Goal: Task Accomplishment & Management: Manage account settings

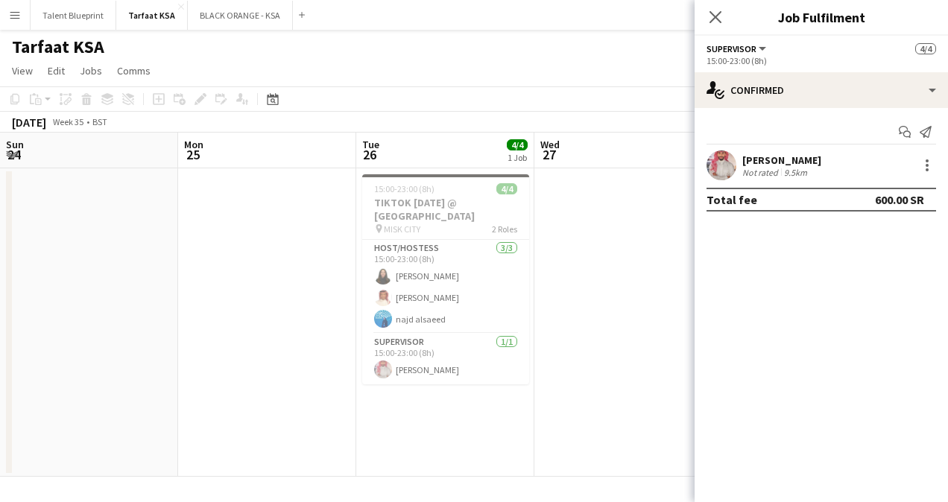
scroll to position [0, 356]
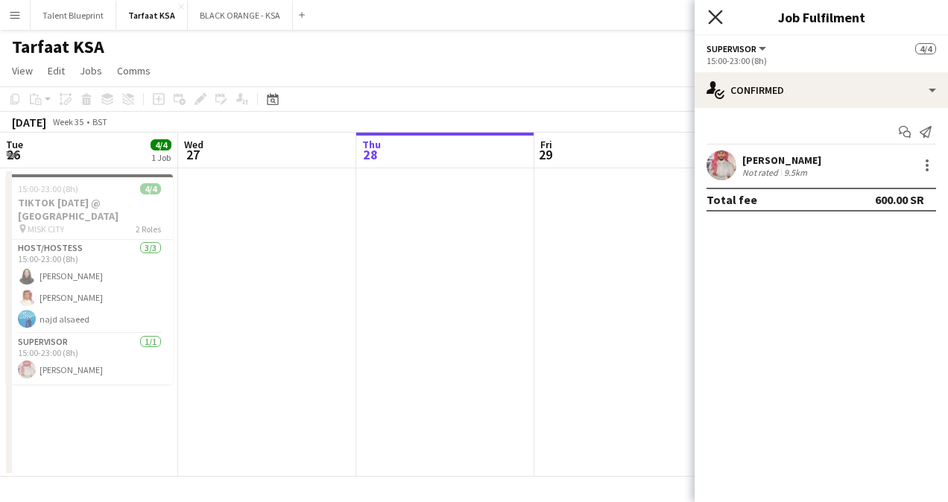
click at [714, 12] on icon "Close pop-in" at bounding box center [715, 17] width 14 height 14
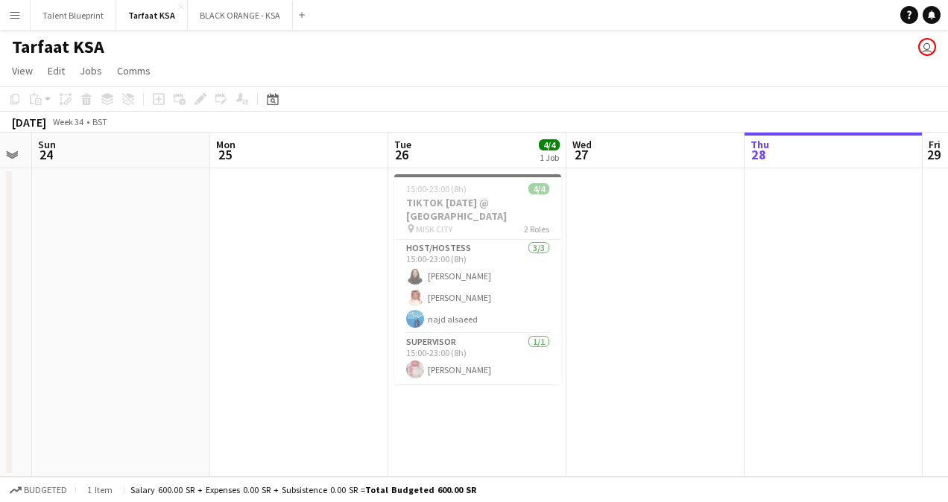
drag, startPoint x: 421, startPoint y: 233, endPoint x: 809, endPoint y: 305, distance: 394.7
click at [809, 305] on app-calendar-viewport "Fri 22 Sat 23 Sun 24 Mon 25 Tue 26 4/4 1 Job Wed 27 Thu 28 Fri 29 Sat 30 Sun 31…" at bounding box center [474, 305] width 948 height 344
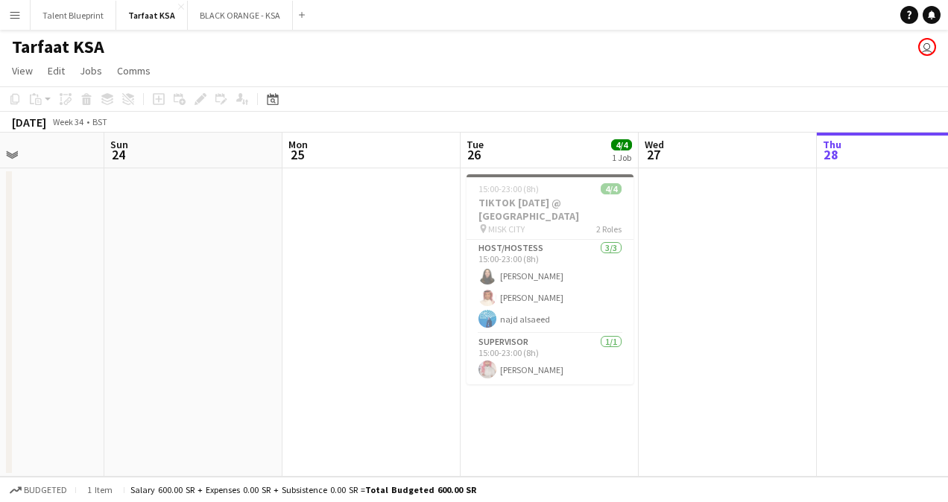
scroll to position [0, 400]
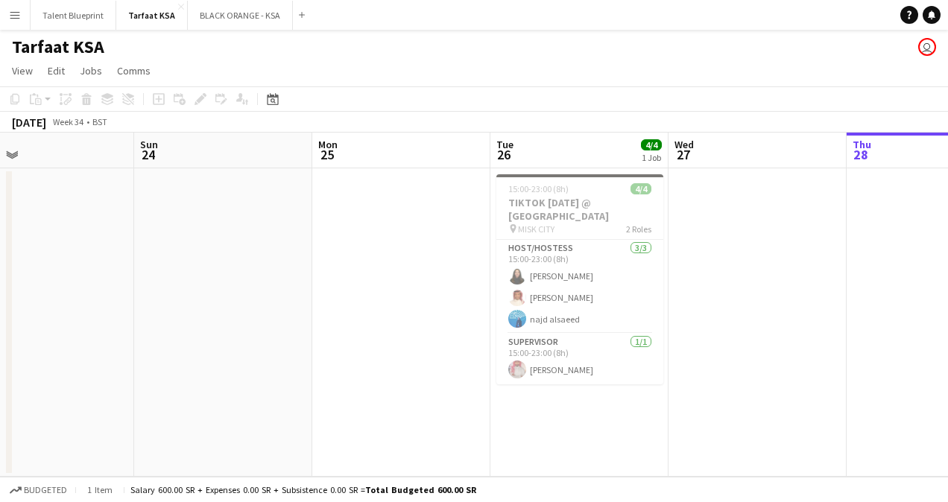
drag, startPoint x: 342, startPoint y: 225, endPoint x: 444, endPoint y: 229, distance: 102.2
click at [444, 229] on app-calendar-viewport "Thu 21 Fri 22 Sat 23 Sun 24 Mon 25 Tue 26 4/4 1 Job Wed 27 Thu 28 Fri 29 Sat 30…" at bounding box center [474, 305] width 948 height 344
click at [63, 48] on h1 "Tarfaat KSA" at bounding box center [58, 47] width 92 height 22
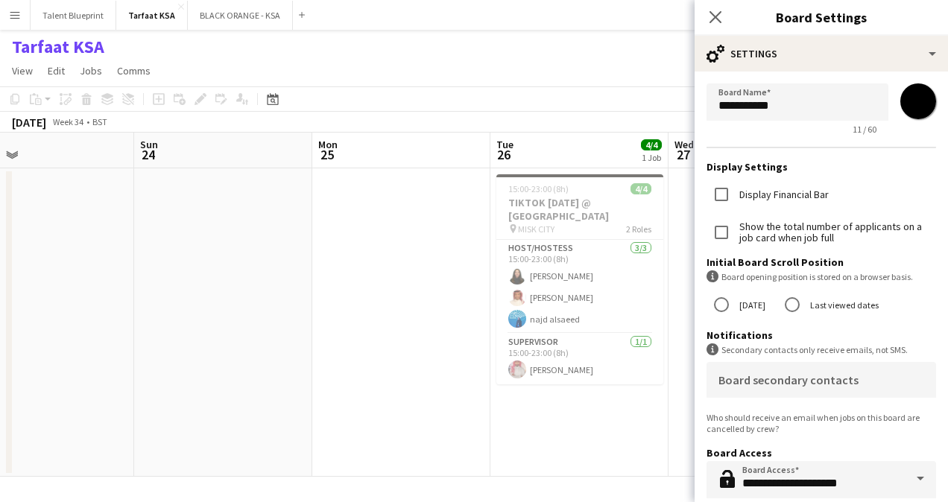
click at [272, 54] on div "Tarfaat KSA user" at bounding box center [474, 44] width 948 height 28
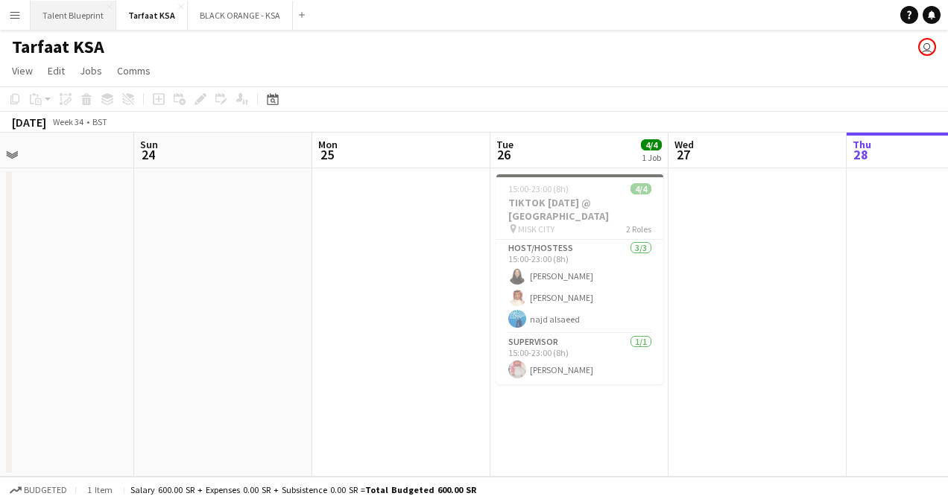
click at [69, 7] on button "Talent Blueprint Close" at bounding box center [74, 15] width 86 height 29
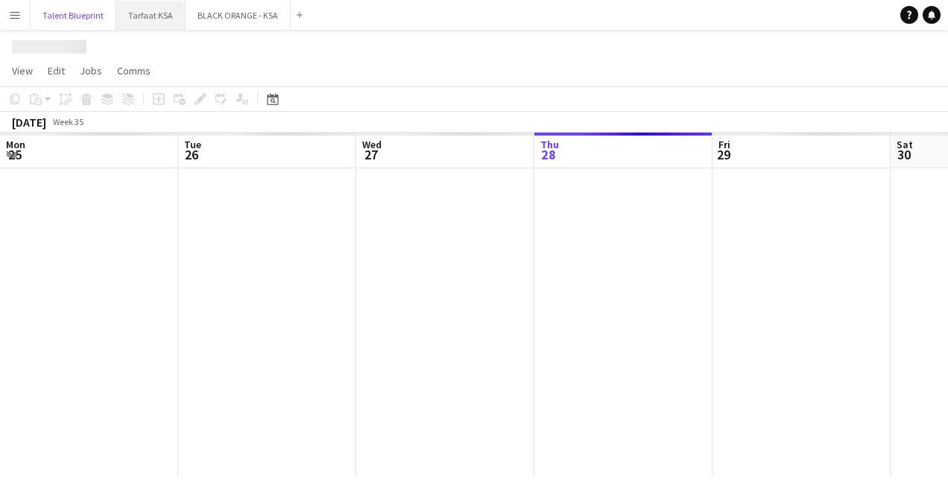
scroll to position [0, 356]
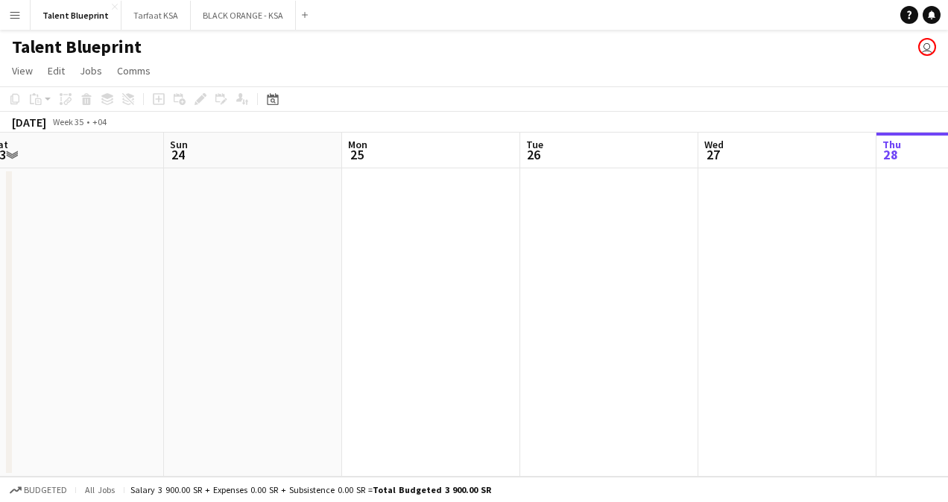
drag, startPoint x: 249, startPoint y: 302, endPoint x: 950, endPoint y: 392, distance: 706.8
click at [947, 392] on html "Menu Boards Boards Boards All jobs Status Workforce Workforce My Workforce Recr…" at bounding box center [474, 251] width 948 height 502
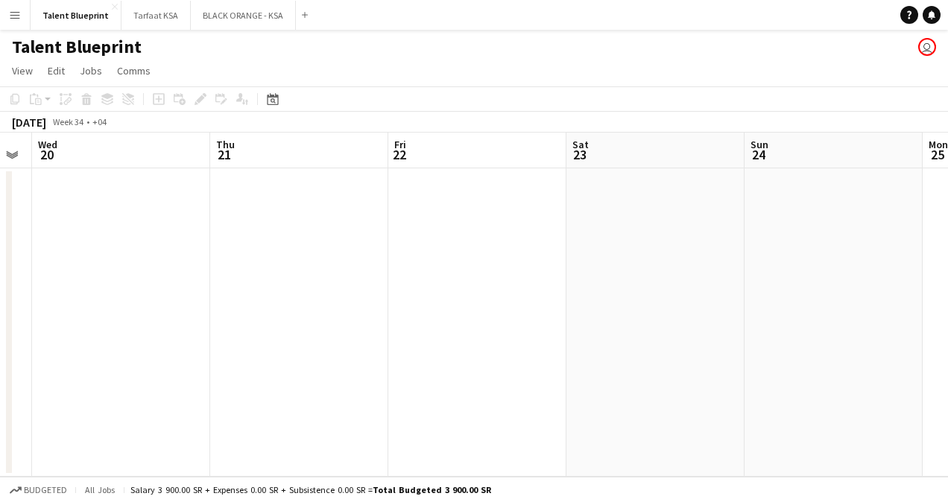
drag, startPoint x: 228, startPoint y: 239, endPoint x: 808, endPoint y: 311, distance: 584.7
click at [808, 311] on app-calendar-viewport "Mon 18 Tue 19 Wed 20 Thu 21 Fri 22 Sat 23 Sun 24 Mon 25 Tue 26 Wed 27 Thu 28" at bounding box center [474, 305] width 948 height 344
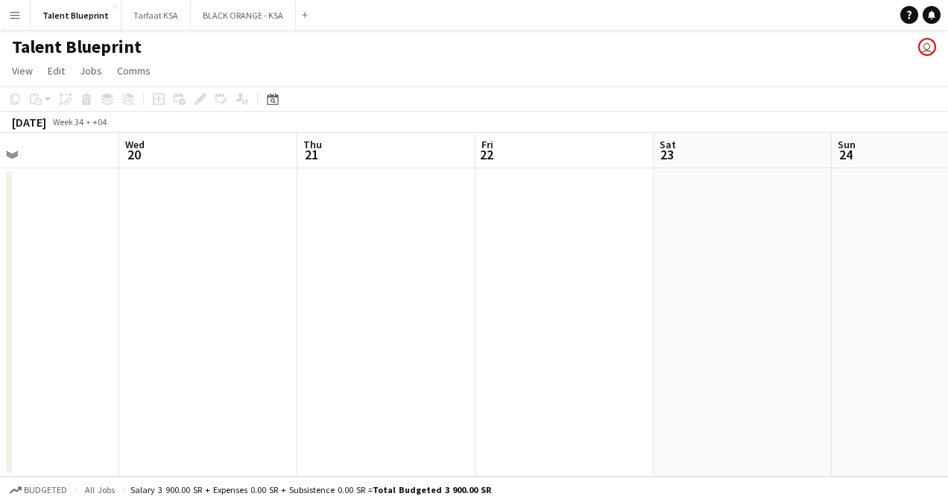
scroll to position [0, 413]
drag, startPoint x: 162, startPoint y: 175, endPoint x: 429, endPoint y: 223, distance: 271.7
click at [429, 223] on app-calendar-viewport "Sun 17 Mon 18 Tue 19 Wed 20 Thu 21 Fri 22 Sat 23 Sun 24 Mon 25 Tue 26 Wed 27" at bounding box center [474, 305] width 948 height 344
click at [145, 14] on button "Tarfaat KSA Close" at bounding box center [155, 15] width 69 height 29
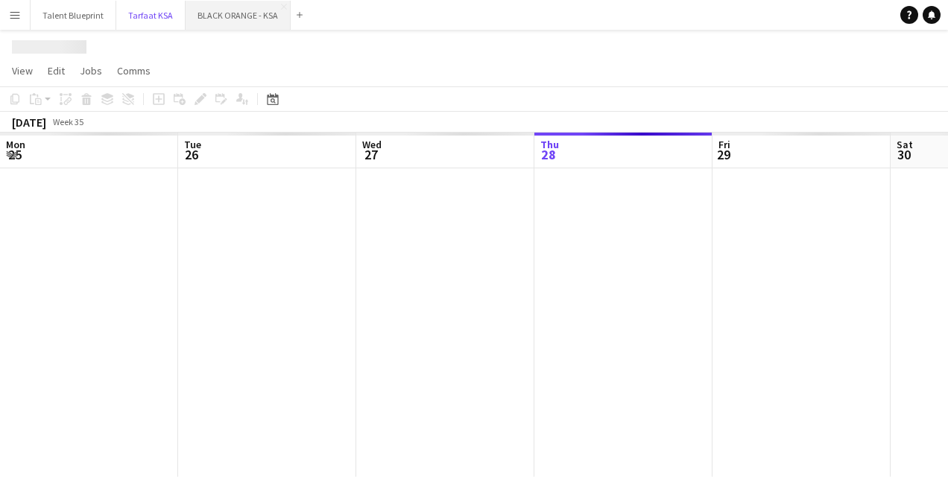
scroll to position [0, 356]
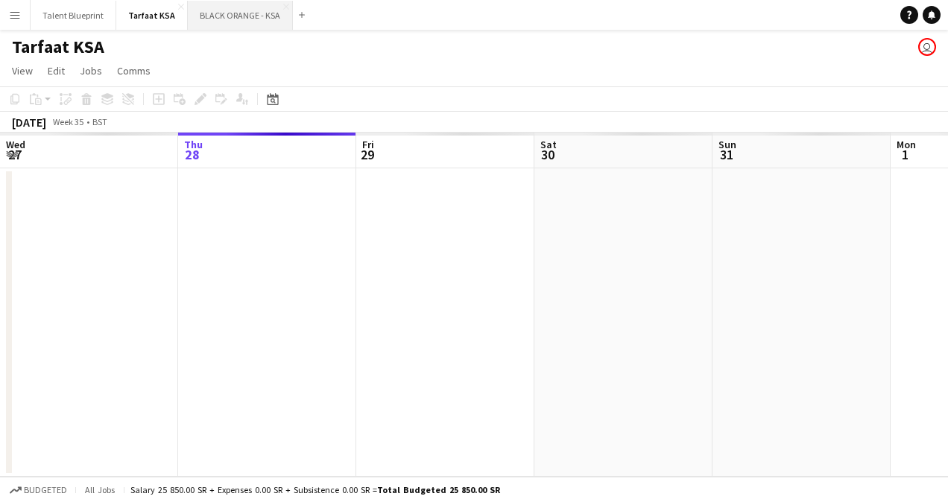
click at [212, 11] on button "BLACK ORANGE - KSA Close" at bounding box center [240, 15] width 105 height 29
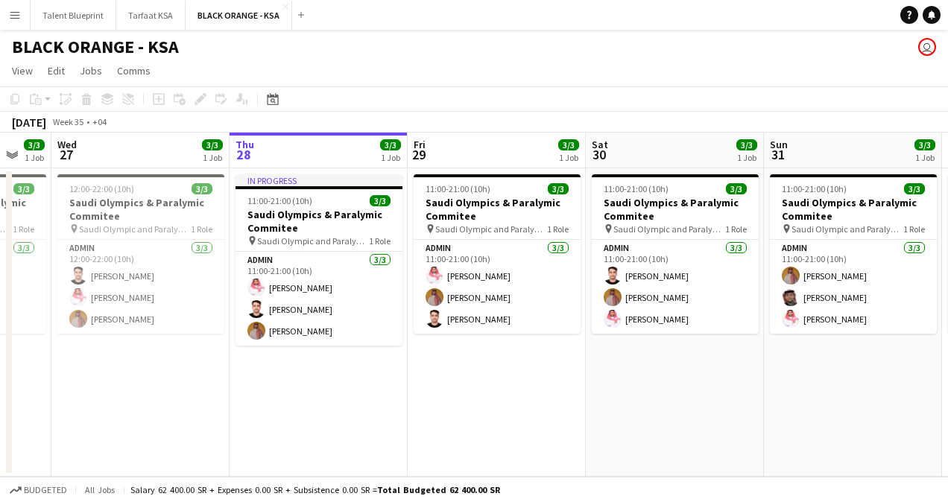
scroll to position [0, 676]
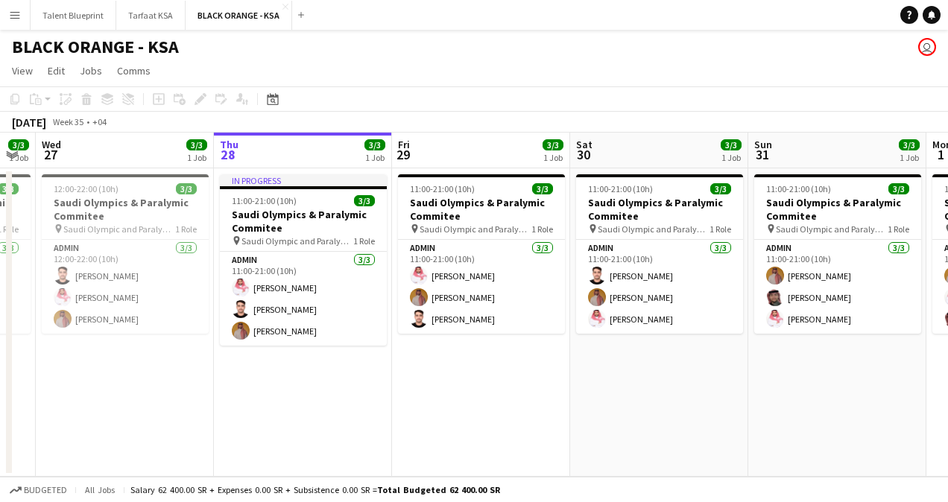
drag, startPoint x: 179, startPoint y: 224, endPoint x: 215, endPoint y: 238, distance: 38.5
click at [215, 238] on app-calendar-viewport "Sat 23 3/3 1 Job Sun 24 3/3 1 Job Mon 25 3/3 1 Job Tue 26 3/3 1 Job Wed 27 3/3 …" at bounding box center [474, 305] width 948 height 344
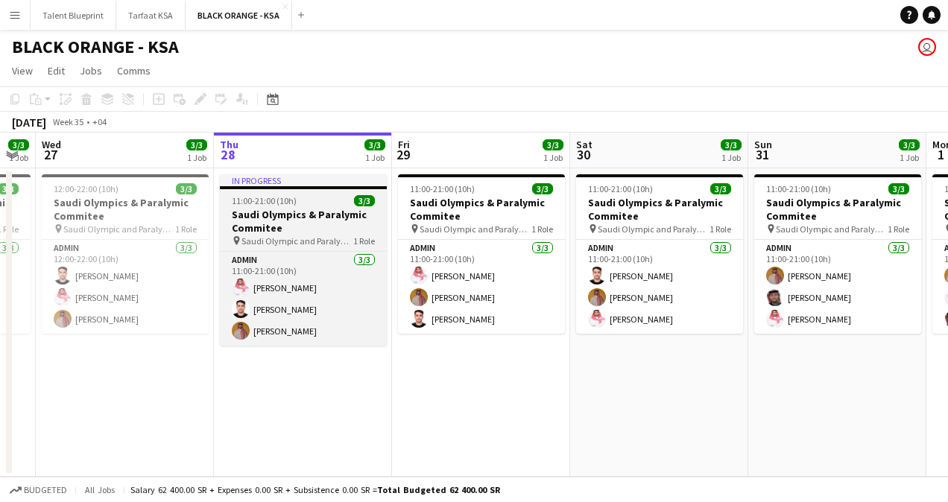
click at [272, 238] on span "Saudi Olympic and Paralympic committee" at bounding box center [297, 240] width 112 height 11
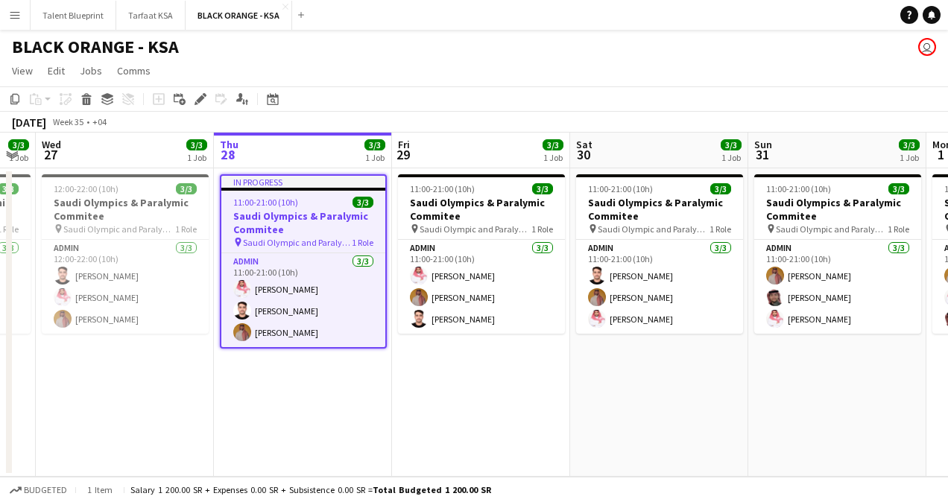
click at [284, 237] on span "Saudi Olympic and Paralympic committee" at bounding box center [297, 242] width 109 height 11
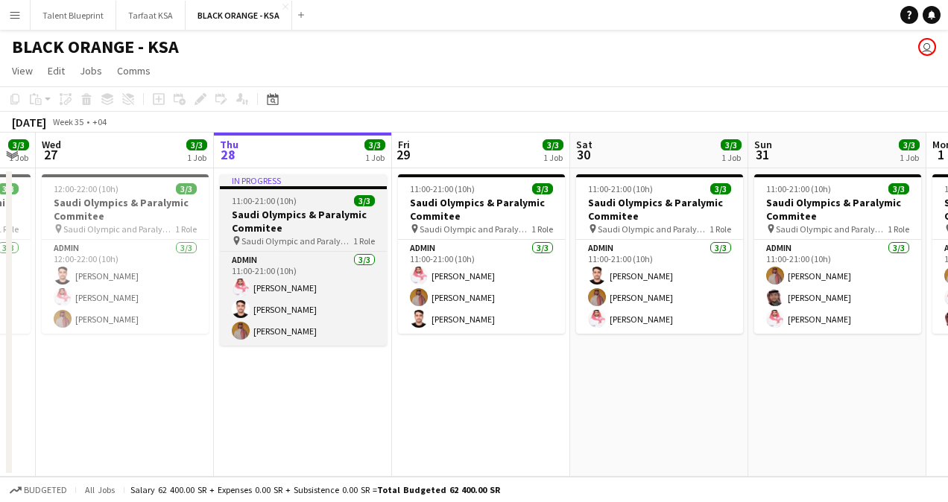
click at [284, 236] on span "Saudi Olympic and Paralympic committee" at bounding box center [297, 240] width 112 height 11
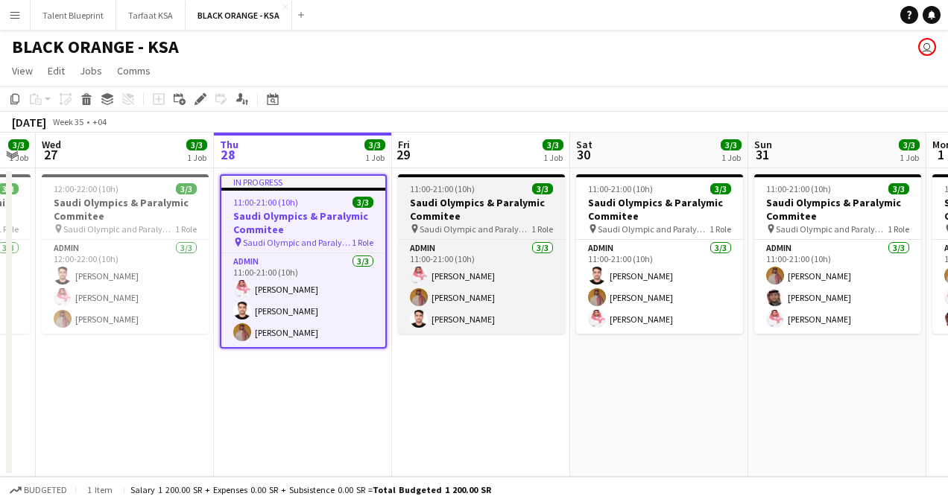
click at [444, 223] on span "Saudi Olympic and Paralympic committee" at bounding box center [475, 228] width 112 height 11
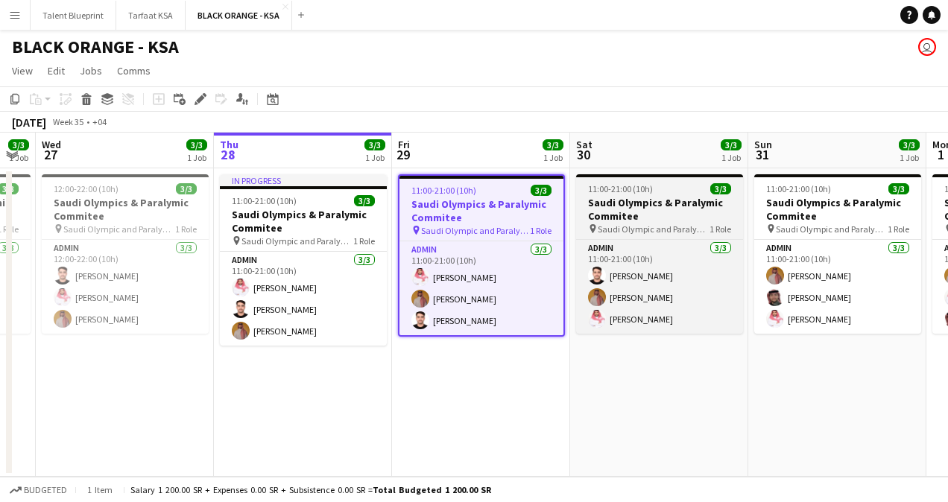
click at [632, 210] on h3 "Saudi Olympics & Paralymic Commitee" at bounding box center [659, 209] width 167 height 27
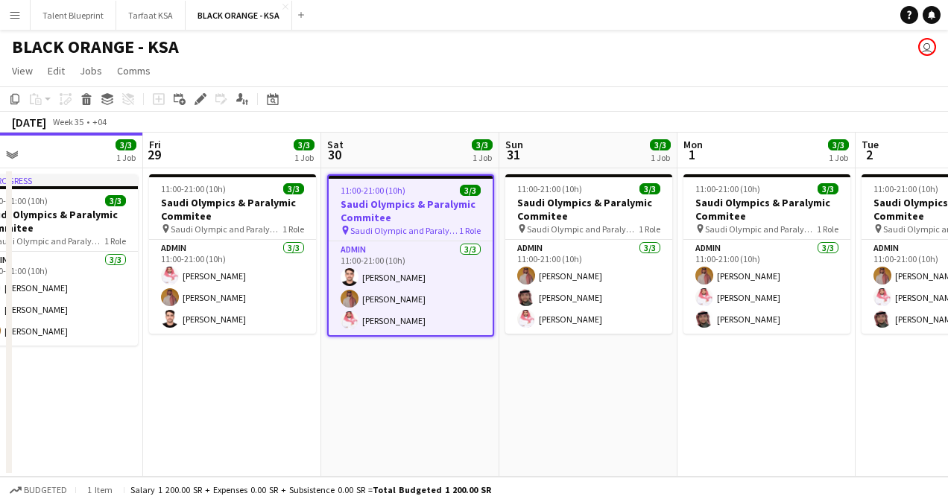
drag, startPoint x: 644, startPoint y: 213, endPoint x: 394, endPoint y: 218, distance: 249.6
click at [394, 218] on app-calendar-viewport "Mon 25 3/3 1 Job Tue 26 3/3 1 Job Wed 27 3/3 1 Job Thu 28 3/3 1 Job Fri 29 3/3 …" at bounding box center [474, 305] width 948 height 344
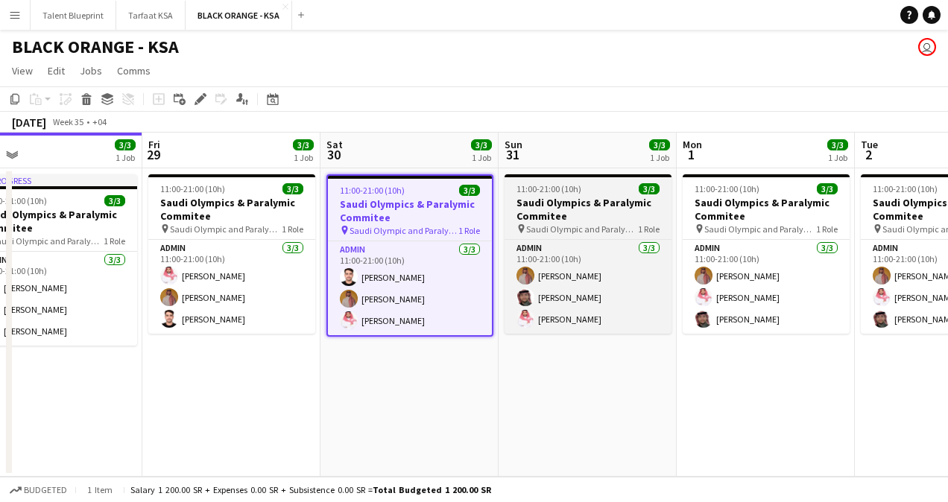
click at [563, 213] on h3 "Saudi Olympics & Paralymic Commitee" at bounding box center [587, 209] width 167 height 27
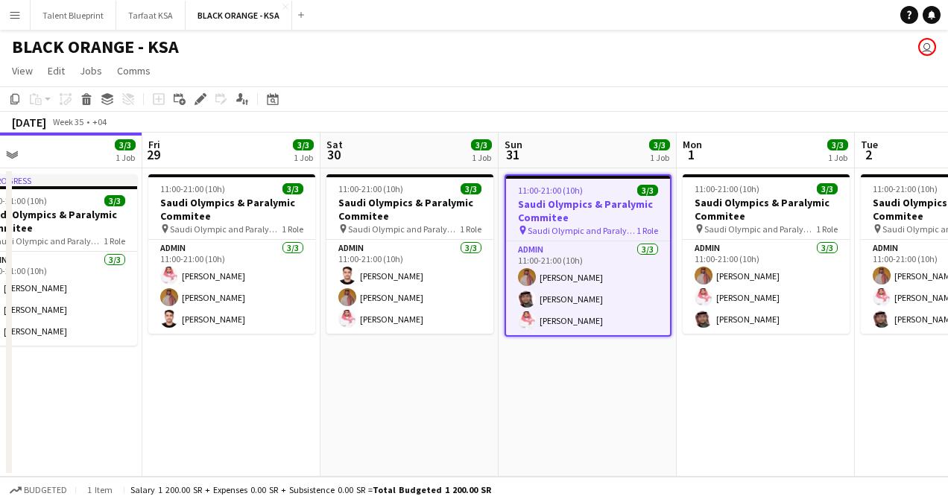
click at [180, 146] on app-board-header-date "Fri 29 3/3 1 Job" at bounding box center [231, 151] width 178 height 36
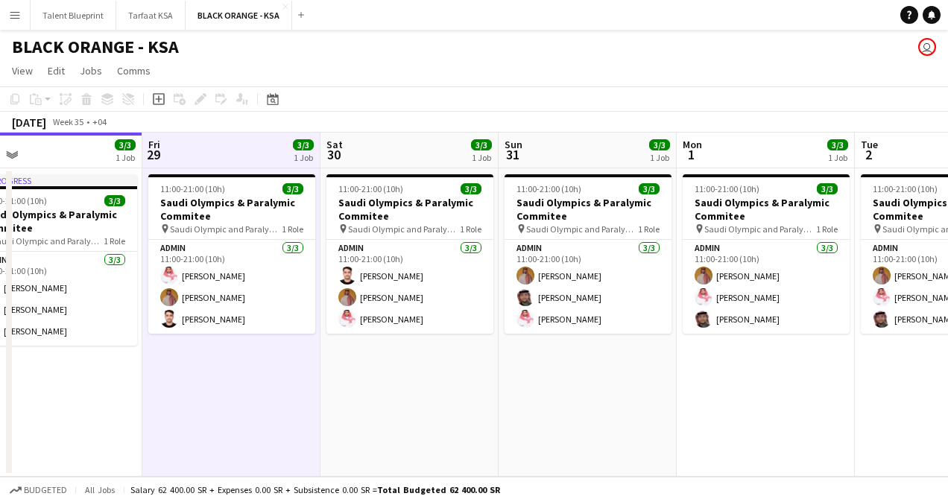
click at [383, 153] on app-board-header-date "Sat 30 3/3 1 Job" at bounding box center [409, 151] width 178 height 36
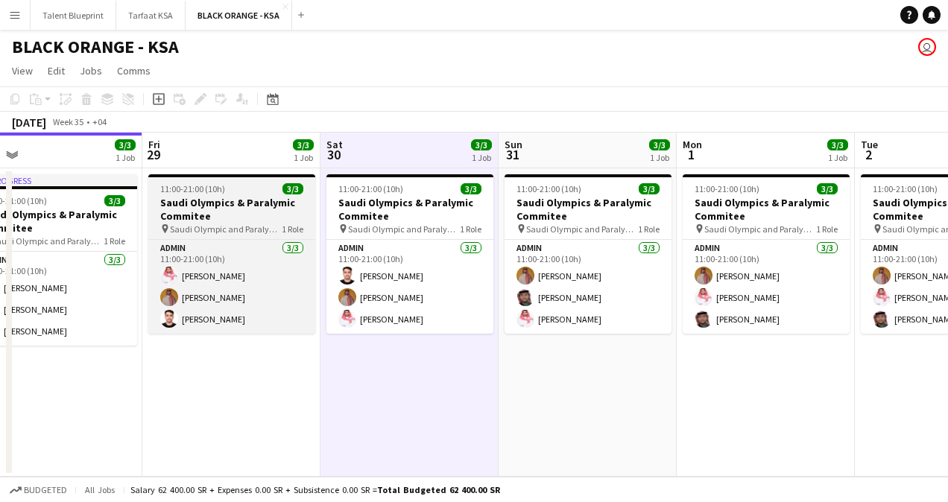
click at [251, 214] on h3 "Saudi Olympics & Paralymic Commitee" at bounding box center [231, 209] width 167 height 27
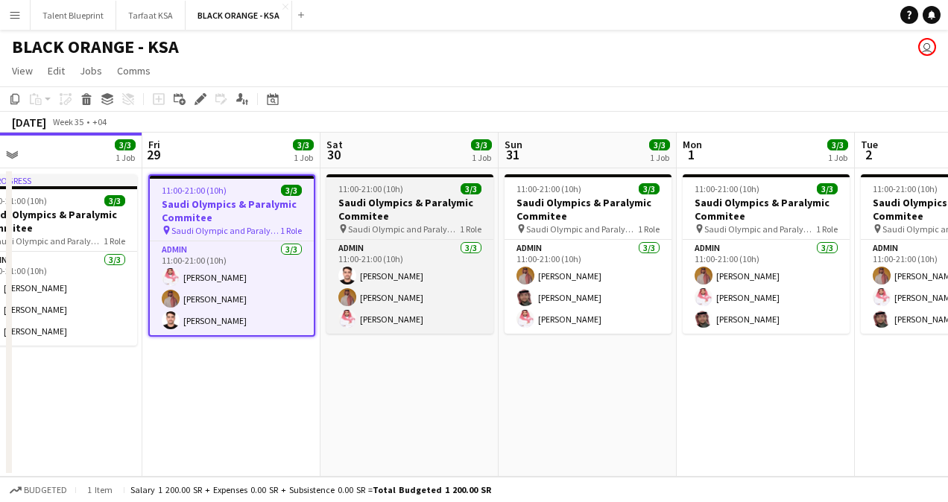
click at [391, 204] on h3 "Saudi Olympics & Paralymic Commitee" at bounding box center [409, 209] width 167 height 27
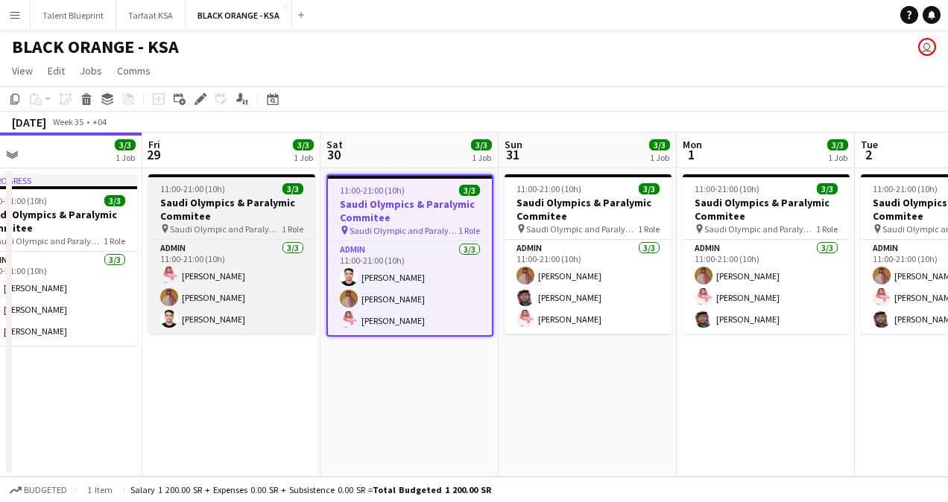
click at [197, 205] on h3 "Saudi Olympics & Paralymic Commitee" at bounding box center [231, 209] width 167 height 27
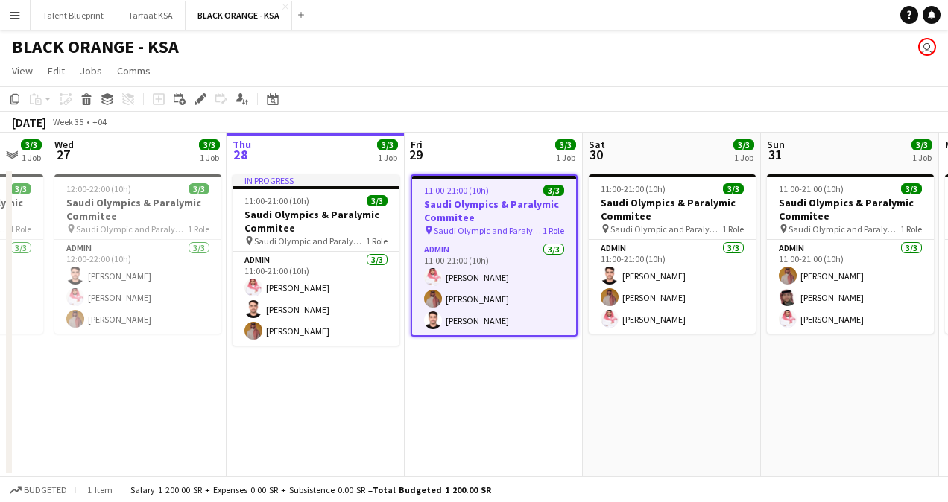
scroll to position [0, 299]
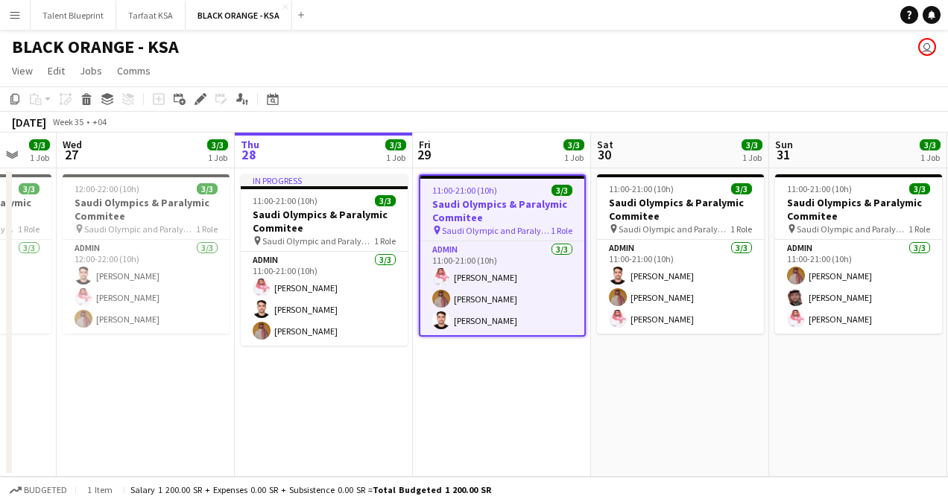
drag, startPoint x: 82, startPoint y: 206, endPoint x: 352, endPoint y: 232, distance: 271.7
click at [352, 232] on app-calendar-viewport "Mon 25 3/3 1 Job Tue 26 3/3 1 Job Wed 27 3/3 1 Job Thu 28 3/3 1 Job Fri 29 3/3 …" at bounding box center [474, 305] width 948 height 344
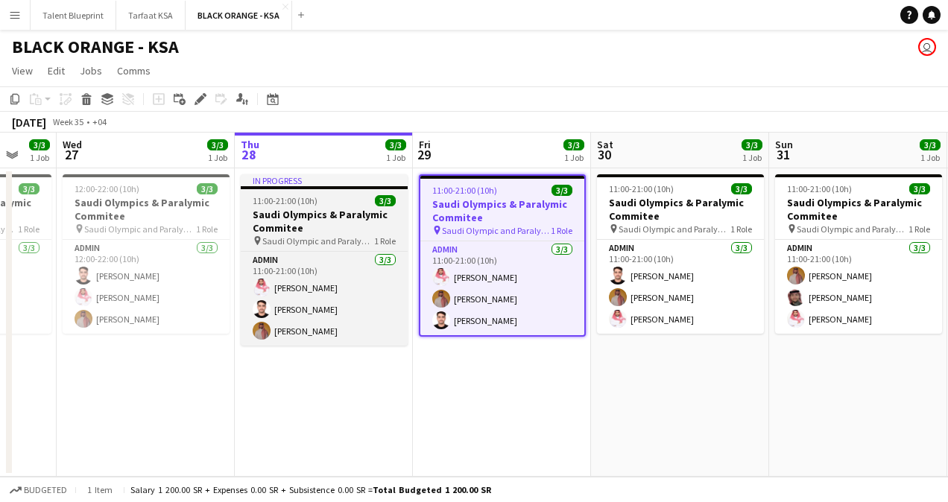
click at [283, 206] on span "11:00-21:00 (10h)" at bounding box center [285, 200] width 65 height 11
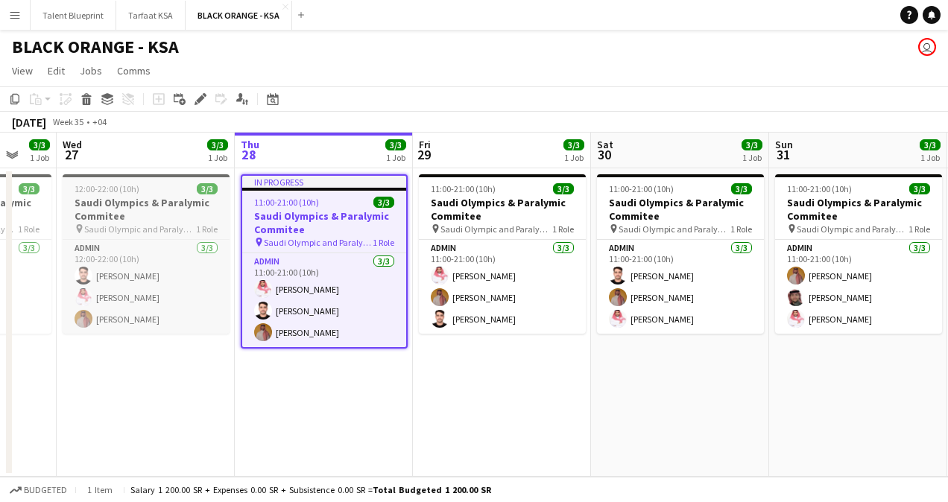
click at [165, 203] on h3 "Saudi Olympics & Paralymic Commitee" at bounding box center [146, 209] width 167 height 27
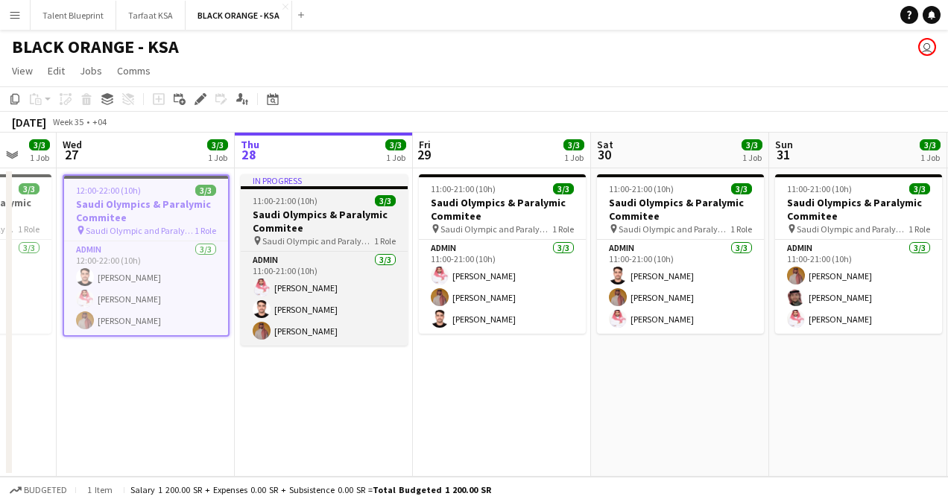
click at [316, 198] on div "11:00-21:00 (10h) 3/3" at bounding box center [324, 200] width 167 height 11
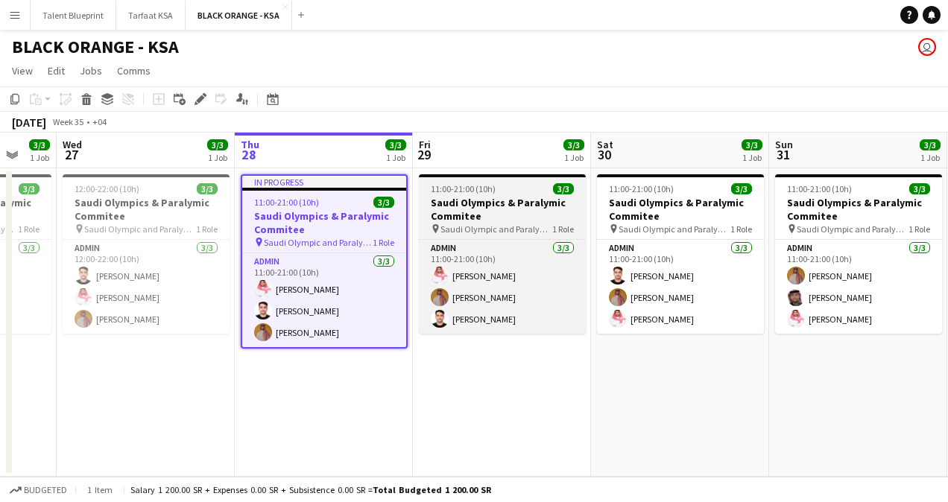
click at [443, 197] on h3 "Saudi Olympics & Paralymic Commitee" at bounding box center [502, 209] width 167 height 27
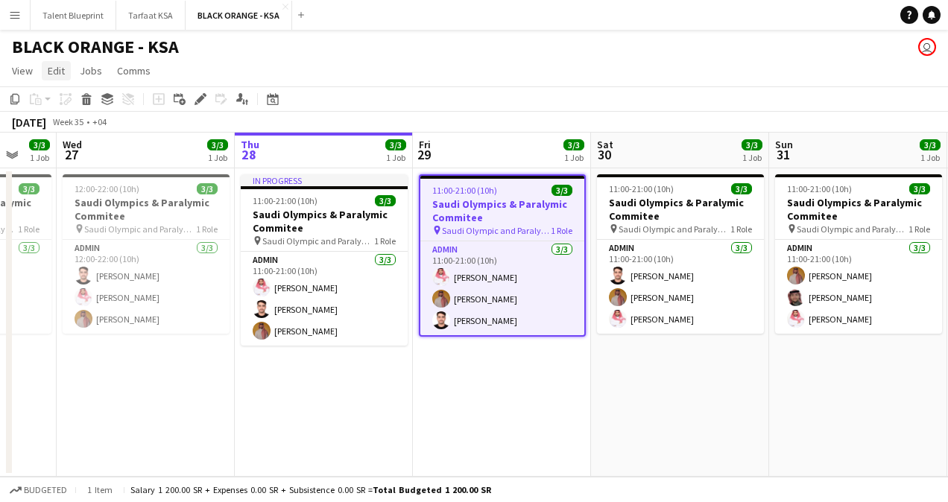
click at [49, 69] on span "Edit" at bounding box center [56, 70] width 17 height 13
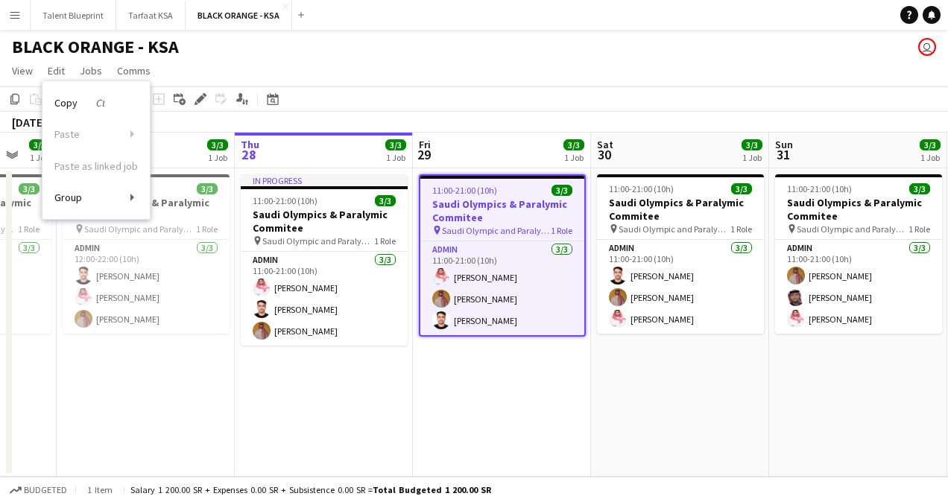
click at [277, 57] on div "BLACK ORANGE - KSA user" at bounding box center [474, 44] width 948 height 28
